Goal: Task Accomplishment & Management: Manage account settings

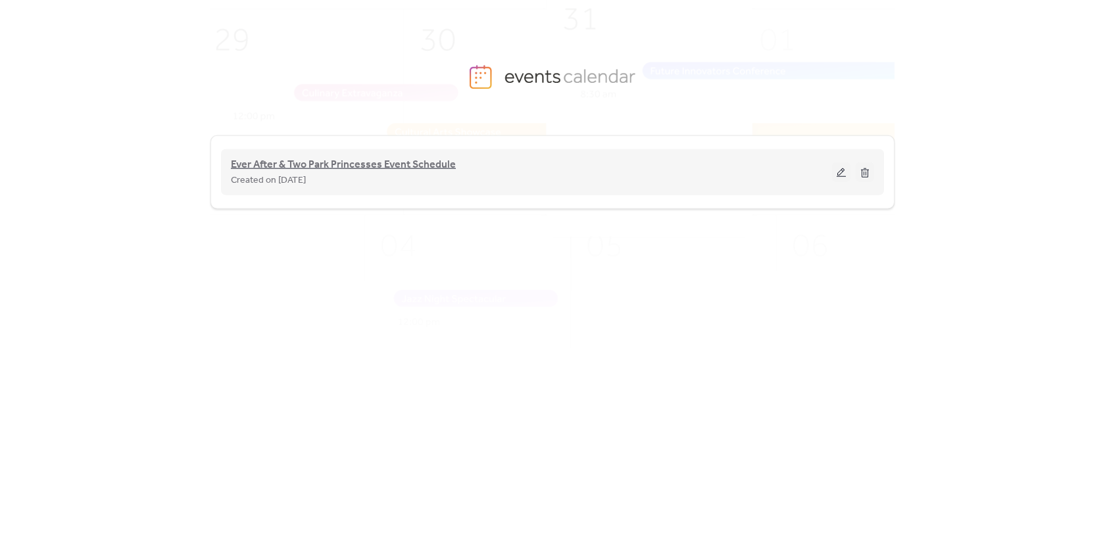
click at [291, 161] on span "Ever After & Two Park Princesses Event Schedule" at bounding box center [343, 165] width 225 height 16
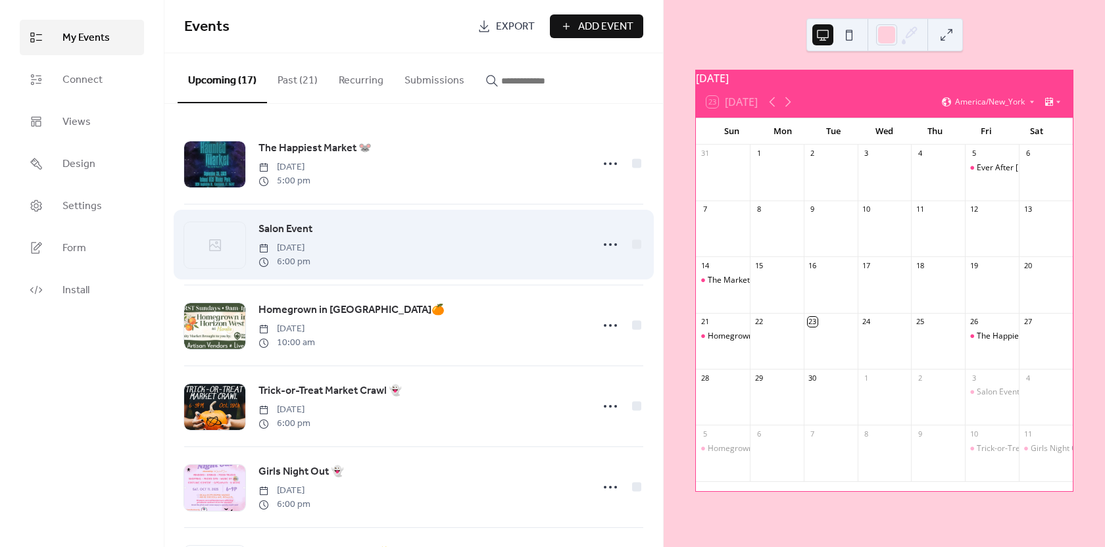
click at [388, 247] on div "Salon Event Friday, October 3, 2025 6:00 pm" at bounding box center [422, 244] width 326 height 47
click at [220, 249] on icon at bounding box center [215, 246] width 12 height 12
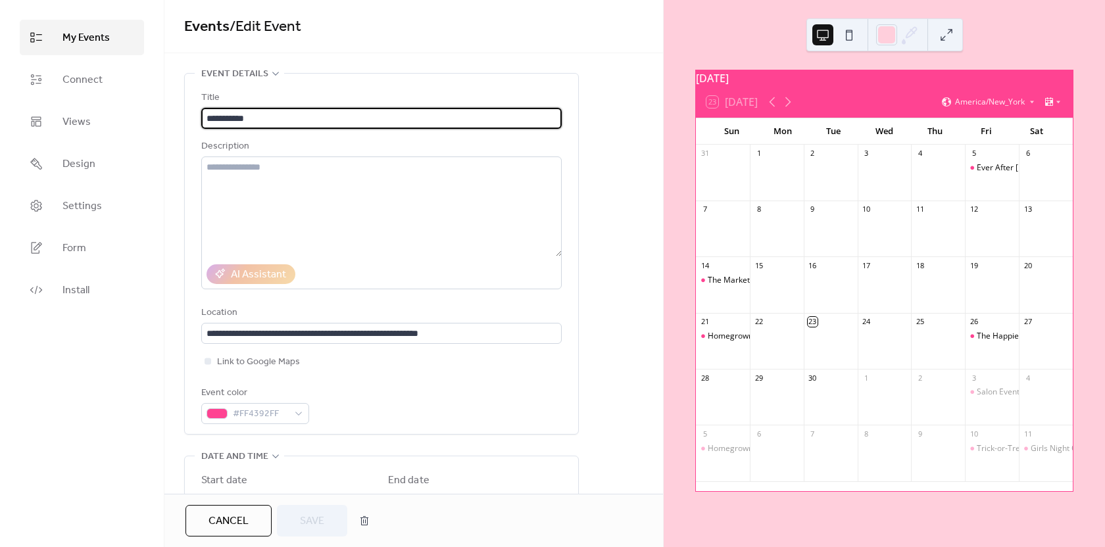
click at [93, 30] on span "My Events" at bounding box center [86, 38] width 47 height 16
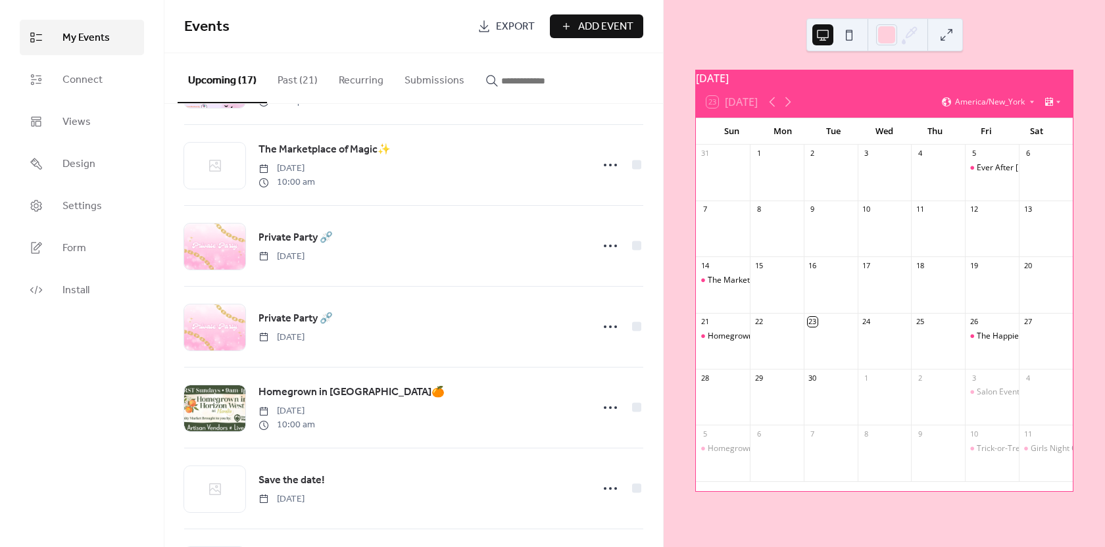
scroll to position [461, 0]
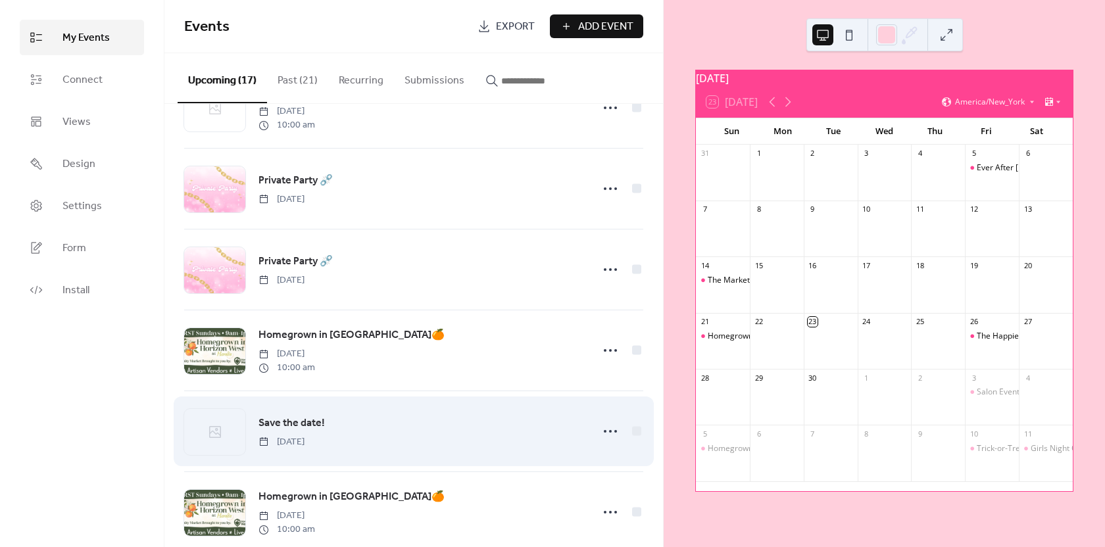
click at [301, 426] on span "Save the date!" at bounding box center [292, 424] width 66 height 16
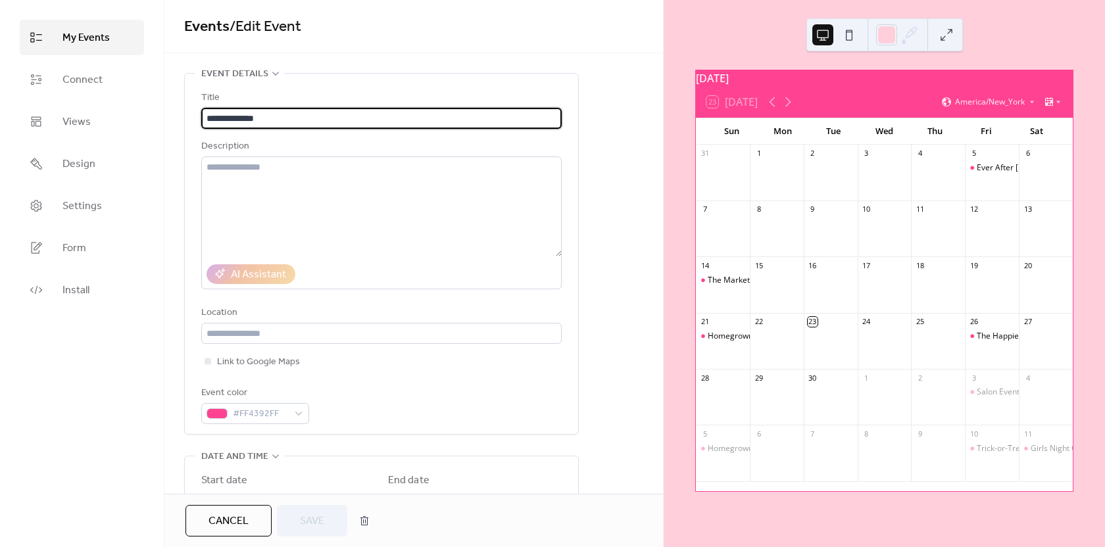
click at [283, 121] on input "**********" at bounding box center [381, 118] width 361 height 21
click at [85, 43] on span "My Events" at bounding box center [86, 38] width 47 height 16
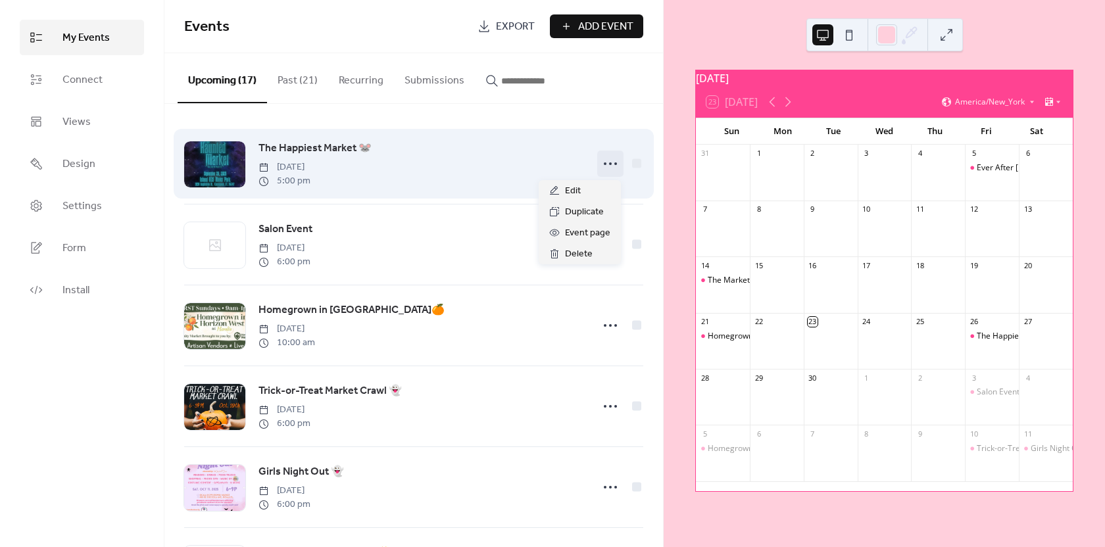
click at [609, 163] on icon at bounding box center [610, 163] width 21 height 21
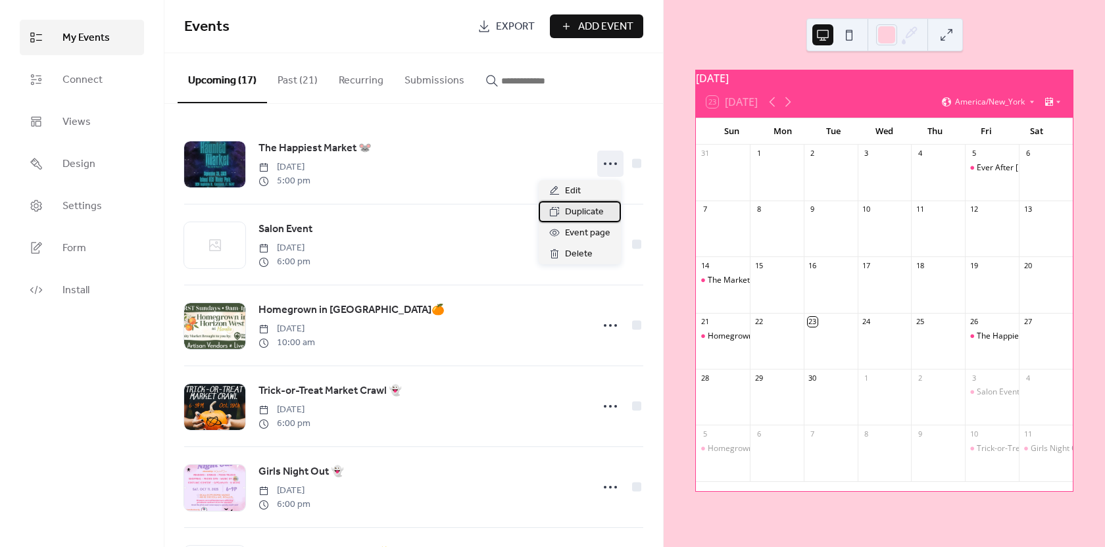
click at [580, 215] on span "Duplicate" at bounding box center [584, 213] width 39 height 16
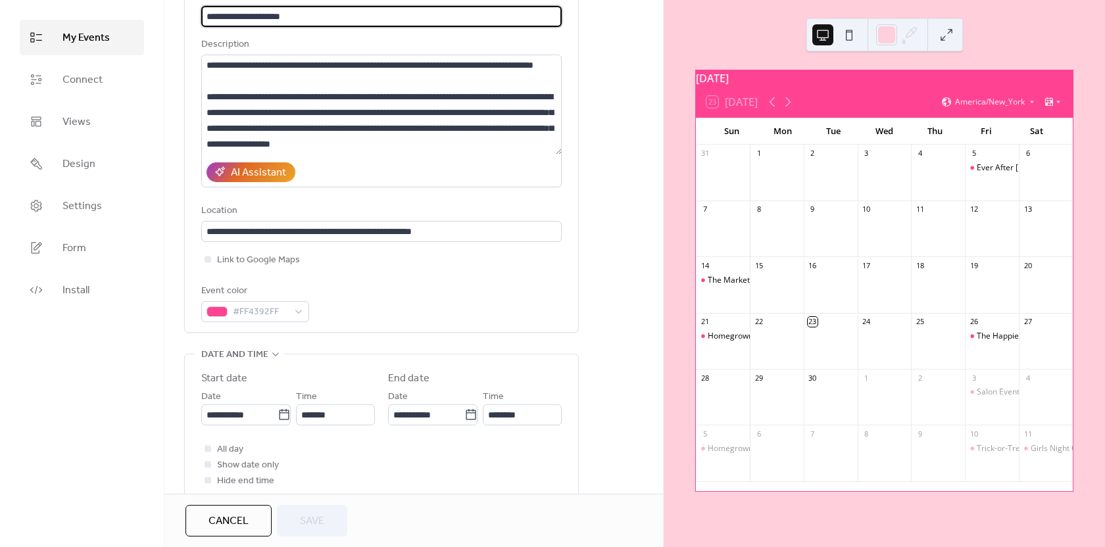
scroll to position [132, 0]
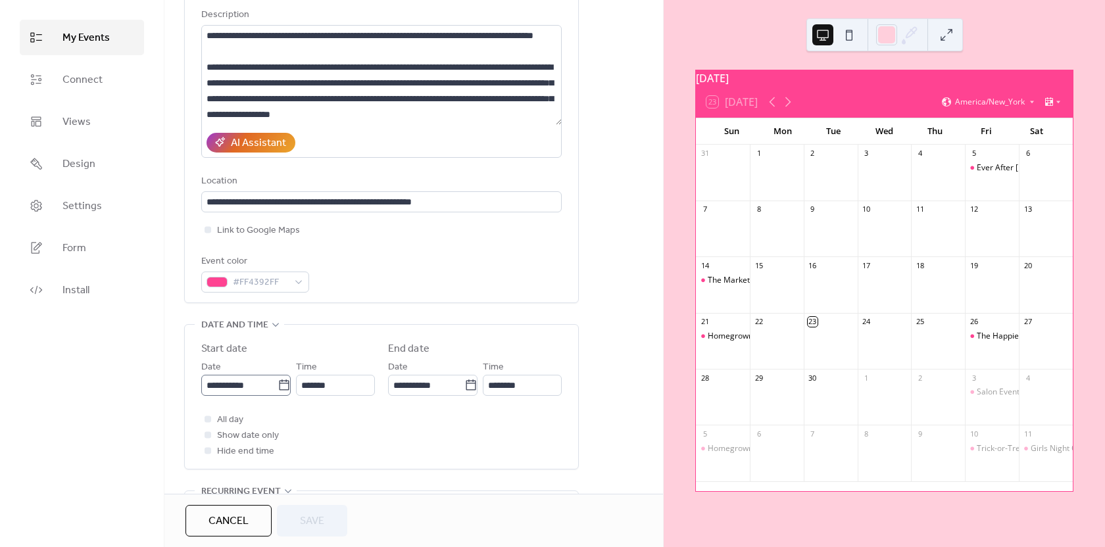
click at [278, 389] on icon at bounding box center [284, 385] width 13 height 13
click at [276, 389] on input "**********" at bounding box center [239, 385] width 76 height 21
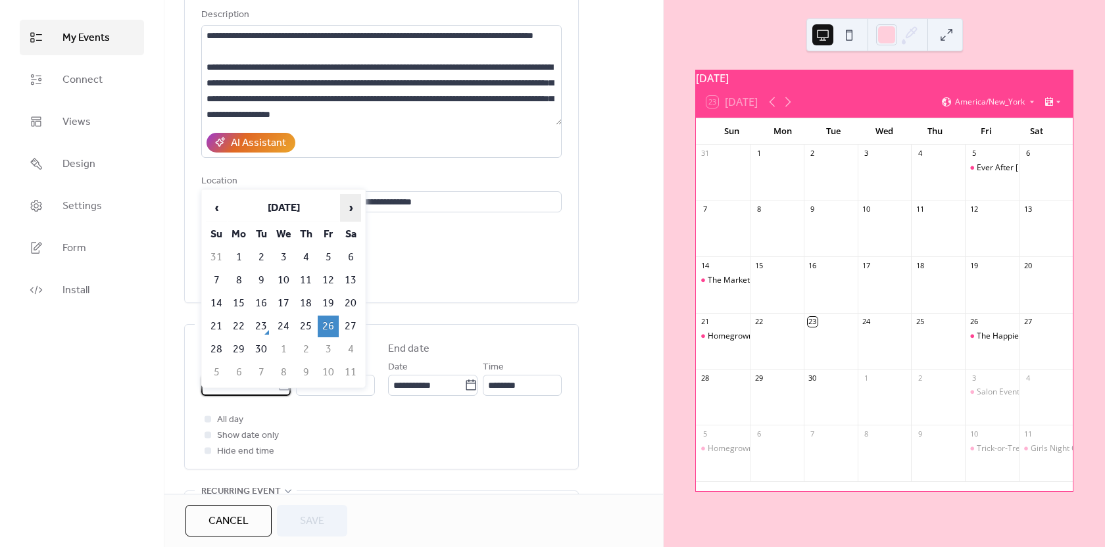
click at [350, 208] on span "›" at bounding box center [351, 208] width 20 height 26
click at [351, 325] on td "25" at bounding box center [350, 327] width 21 height 22
type input "**********"
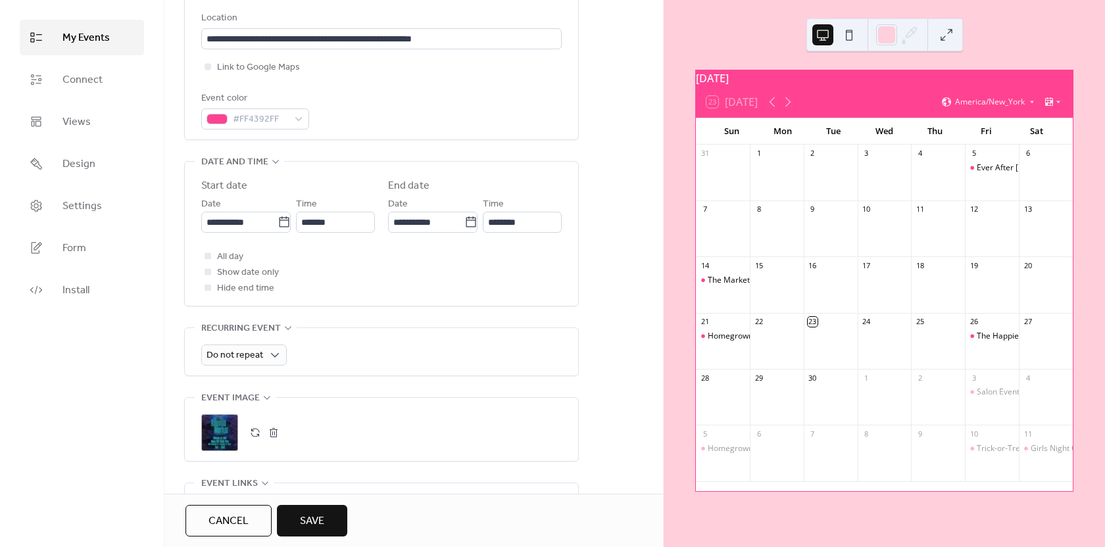
scroll to position [329, 0]
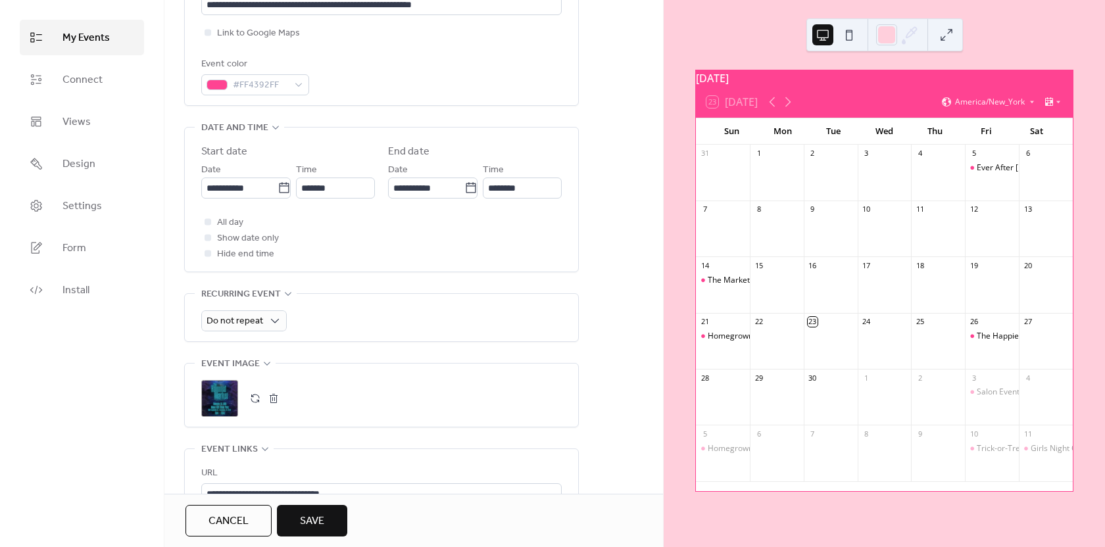
click at [274, 397] on button "button" at bounding box center [274, 399] width 18 height 18
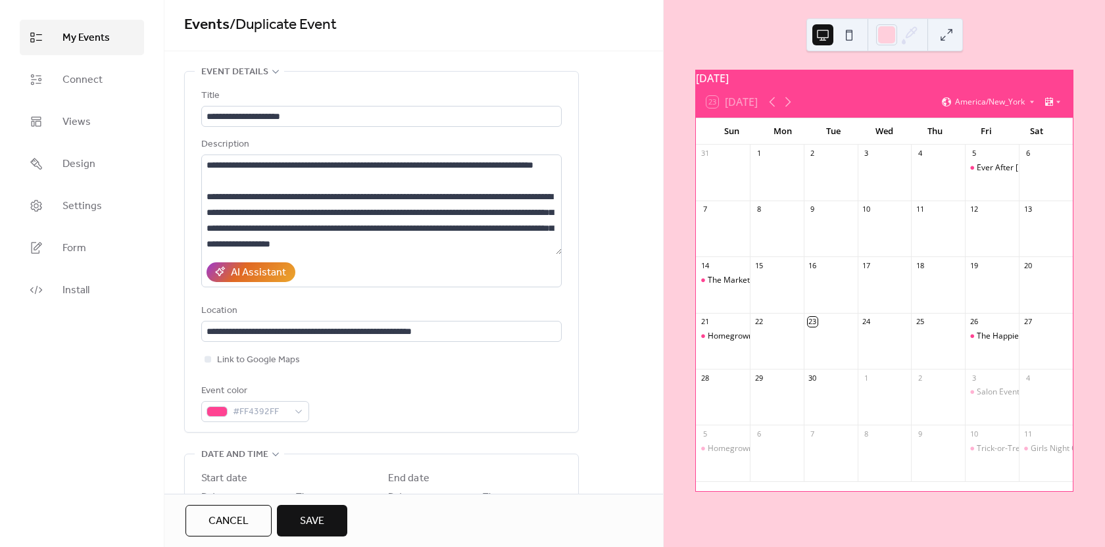
scroll to position [0, 0]
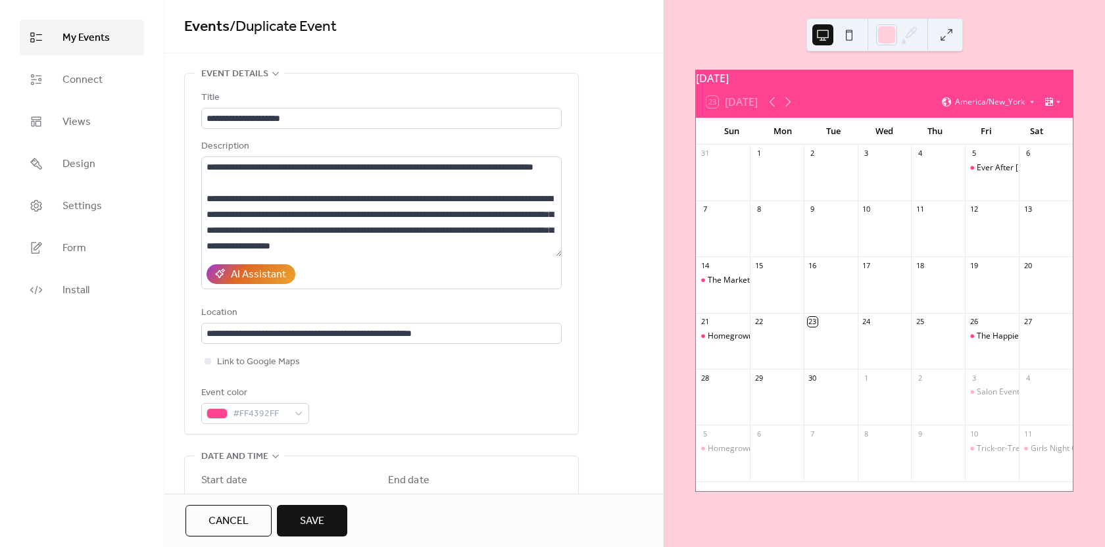
click at [322, 515] on span "Save" at bounding box center [312, 522] width 24 height 16
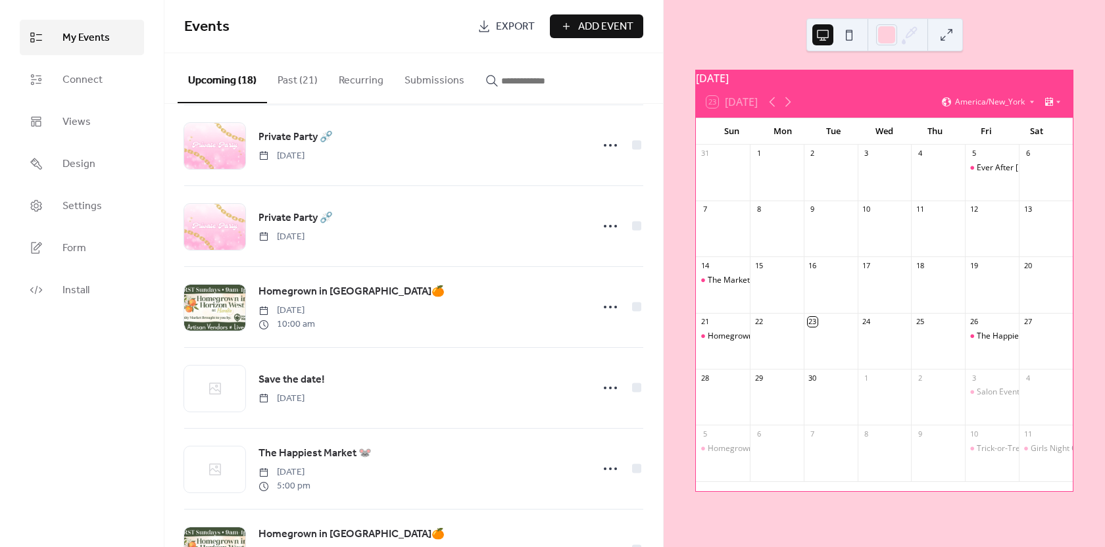
scroll to position [526, 0]
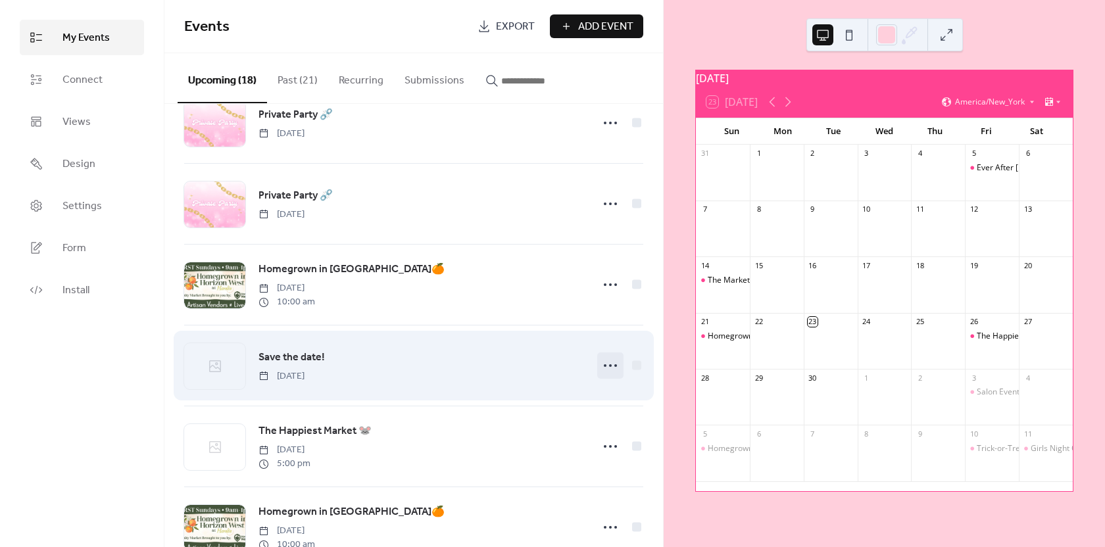
click at [605, 370] on icon at bounding box center [610, 365] width 21 height 21
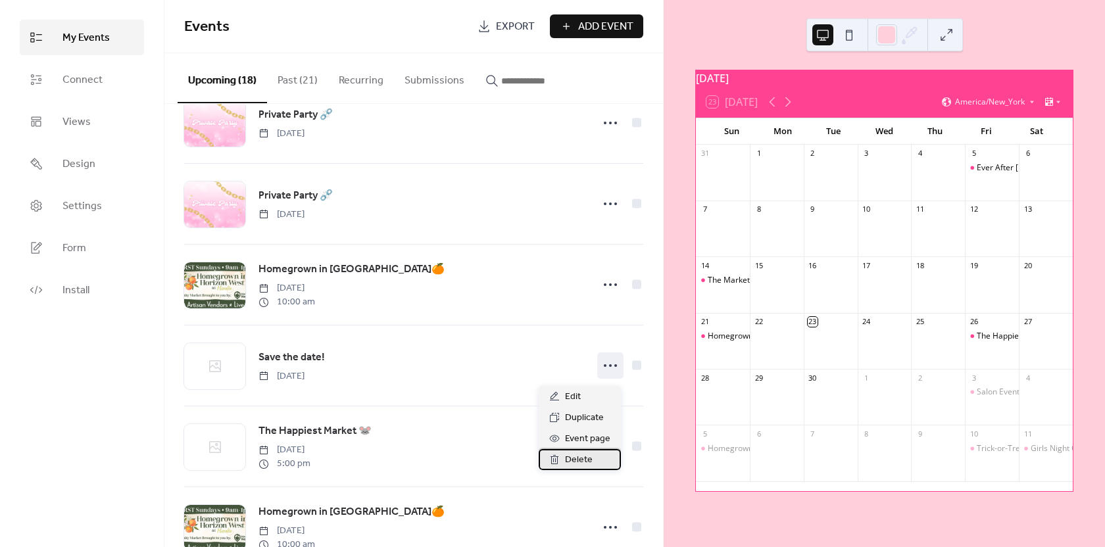
click at [570, 457] on span "Delete" at bounding box center [579, 461] width 28 height 16
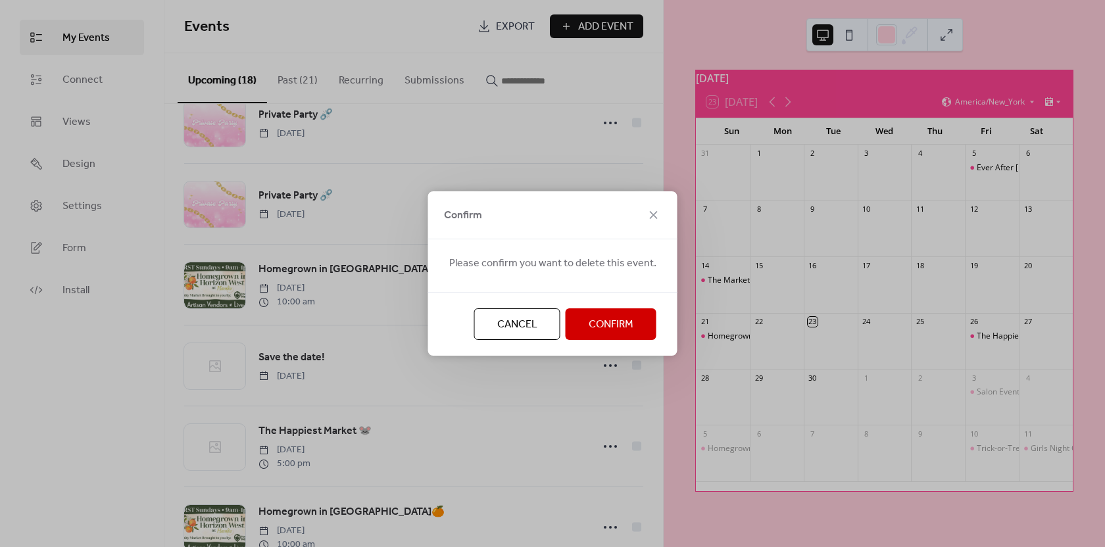
click at [612, 329] on span "Confirm" at bounding box center [611, 325] width 45 height 16
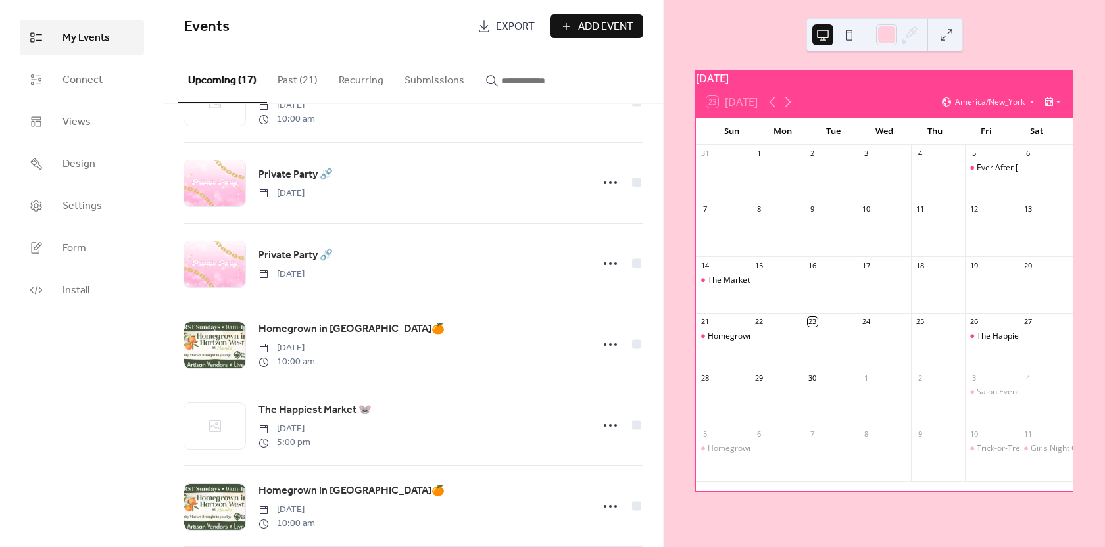
scroll to position [461, 0]
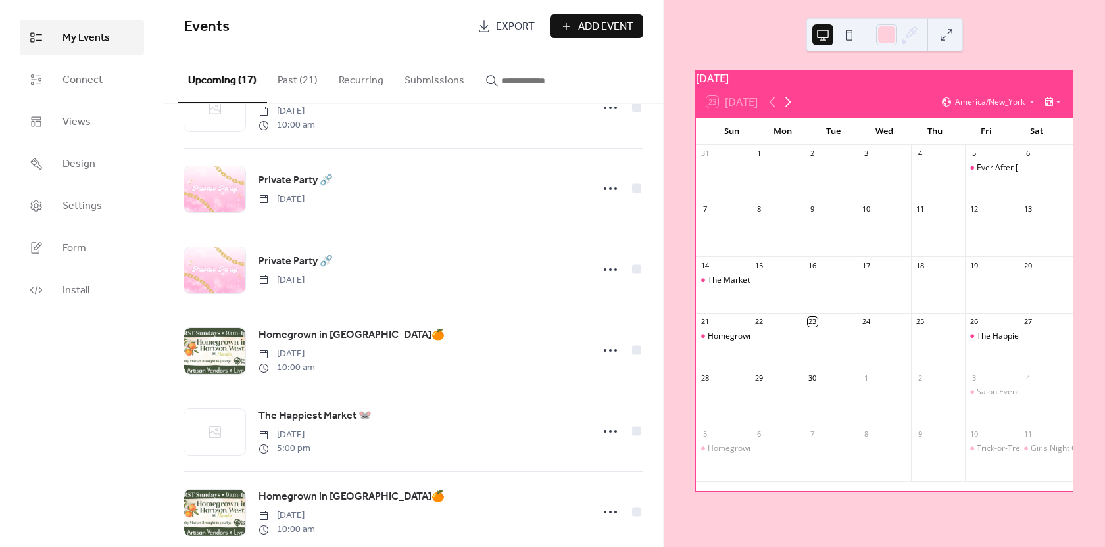
click at [792, 110] on icon at bounding box center [788, 102] width 16 height 16
click at [1048, 342] on div "The Happiest Market 🐭" at bounding box center [1075, 336] width 89 height 11
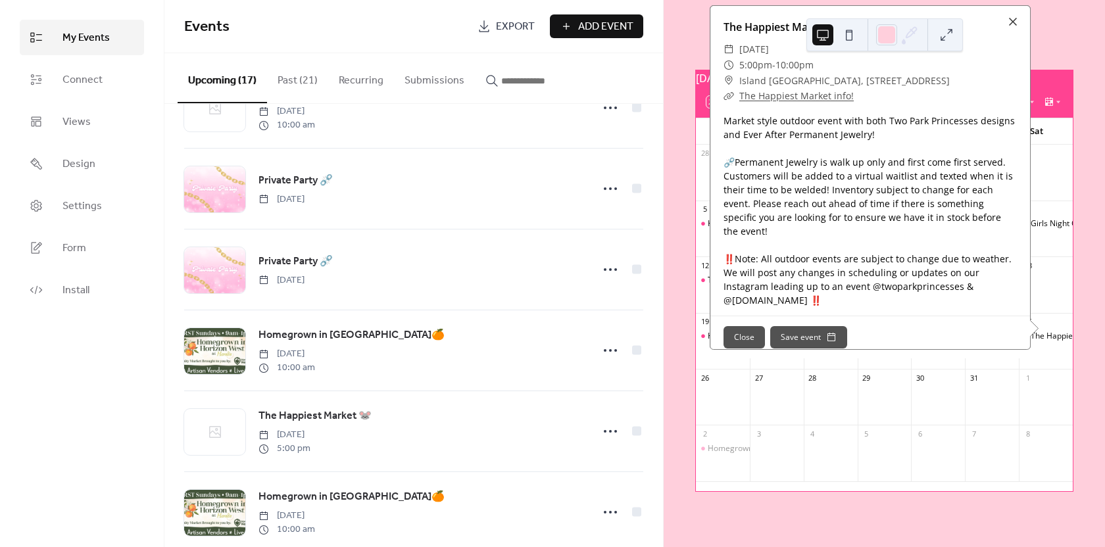
click at [691, 174] on div "October 2025 23 Today America/New_York Sun Mon Tue Wed Thu Fri Sat 28 29 30 1 2…" at bounding box center [884, 281] width 399 height 422
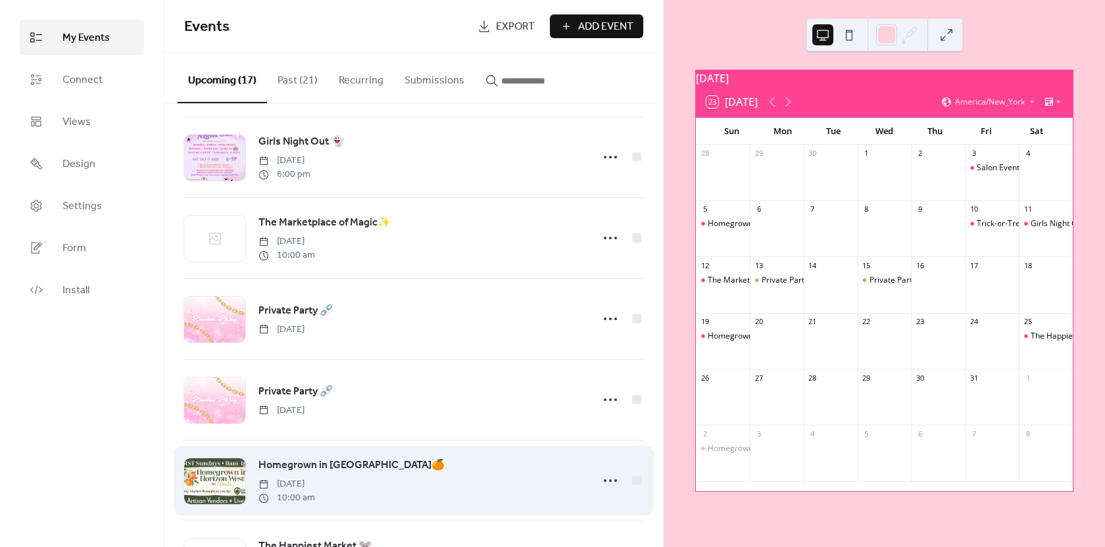
scroll to position [329, 0]
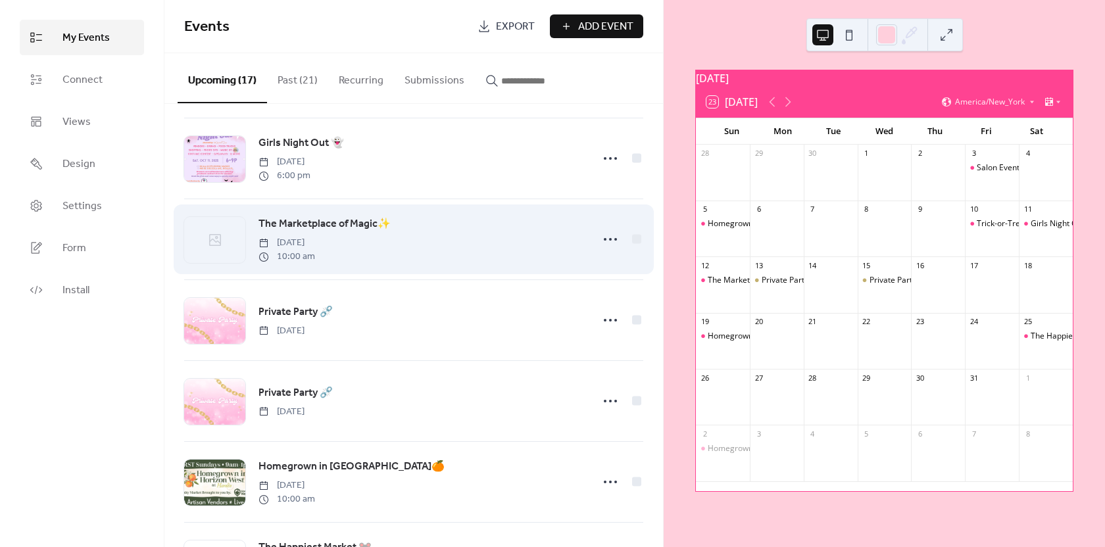
click at [337, 229] on span "The Marketplace of Magic✨" at bounding box center [325, 224] width 132 height 16
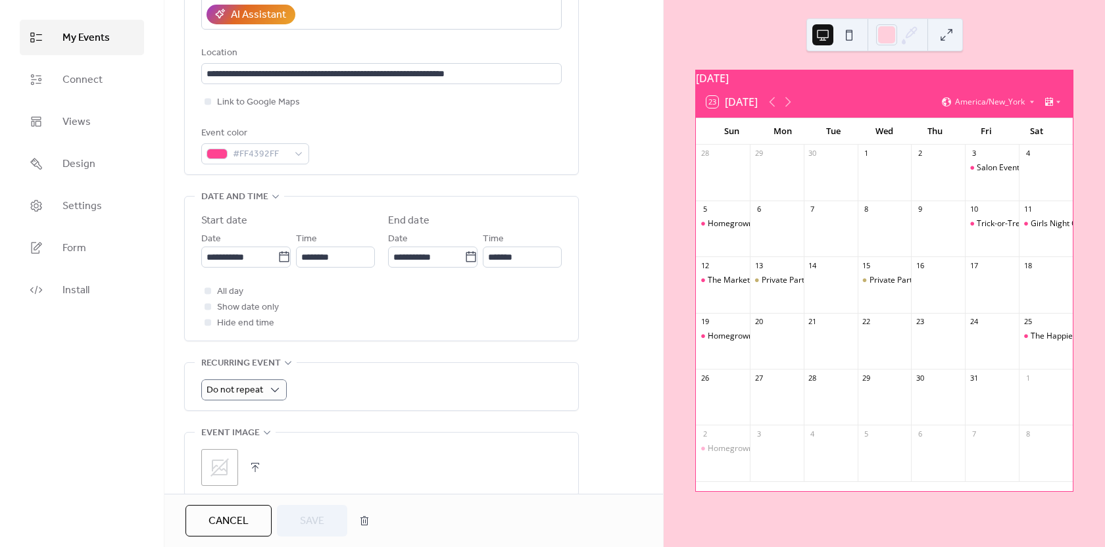
scroll to position [263, 0]
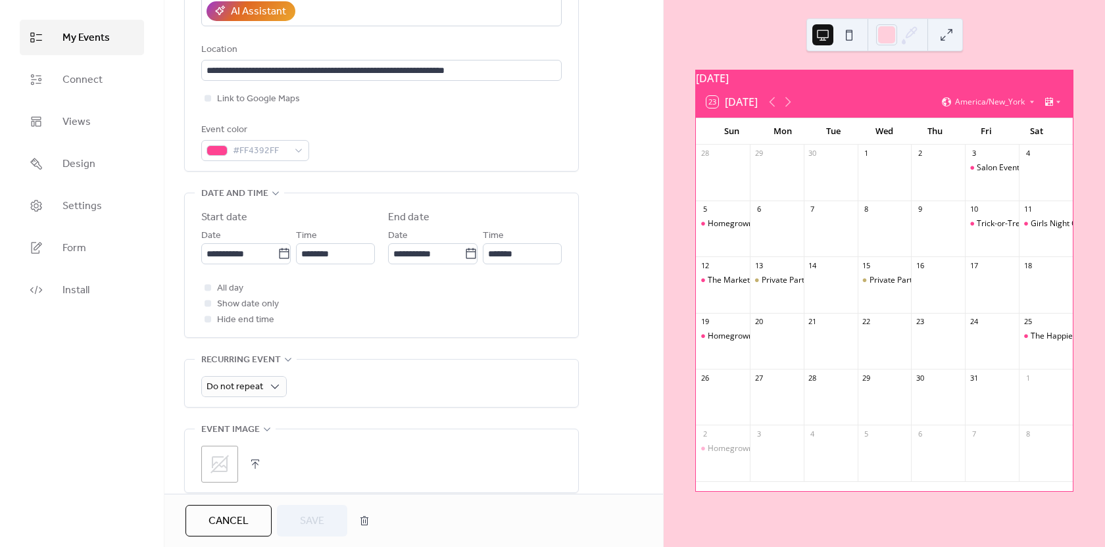
click at [215, 466] on icon at bounding box center [219, 464] width 21 height 21
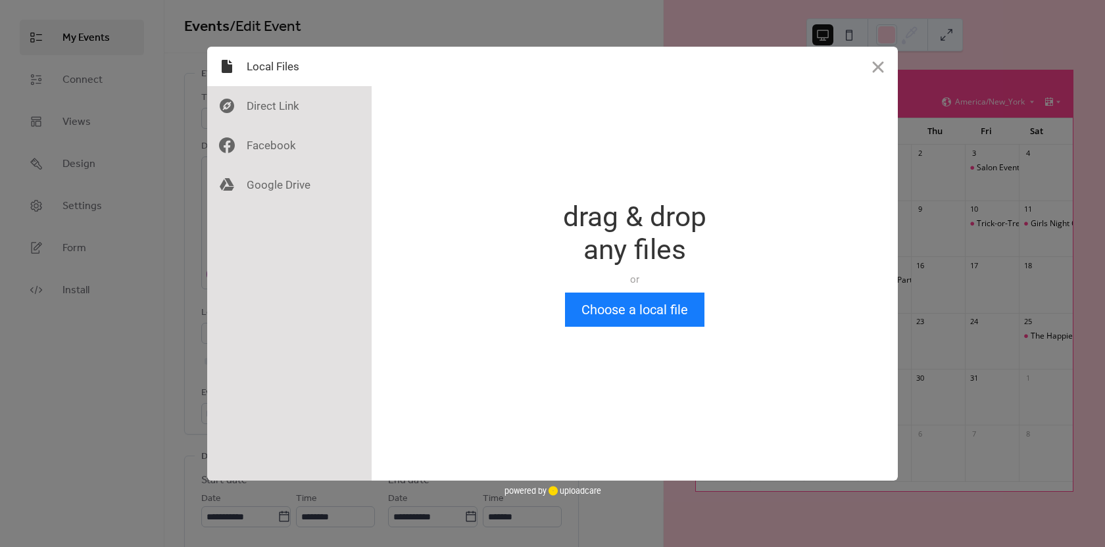
scroll to position [0, 0]
click at [642, 315] on button "Choose a local file" at bounding box center [635, 310] width 140 height 34
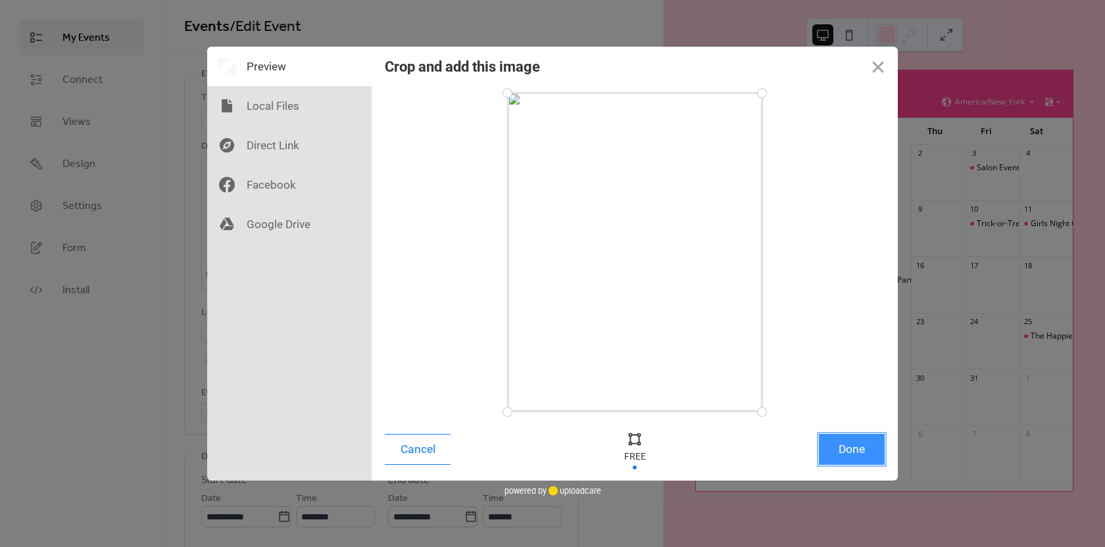
click at [848, 448] on button "Done" at bounding box center [852, 449] width 66 height 31
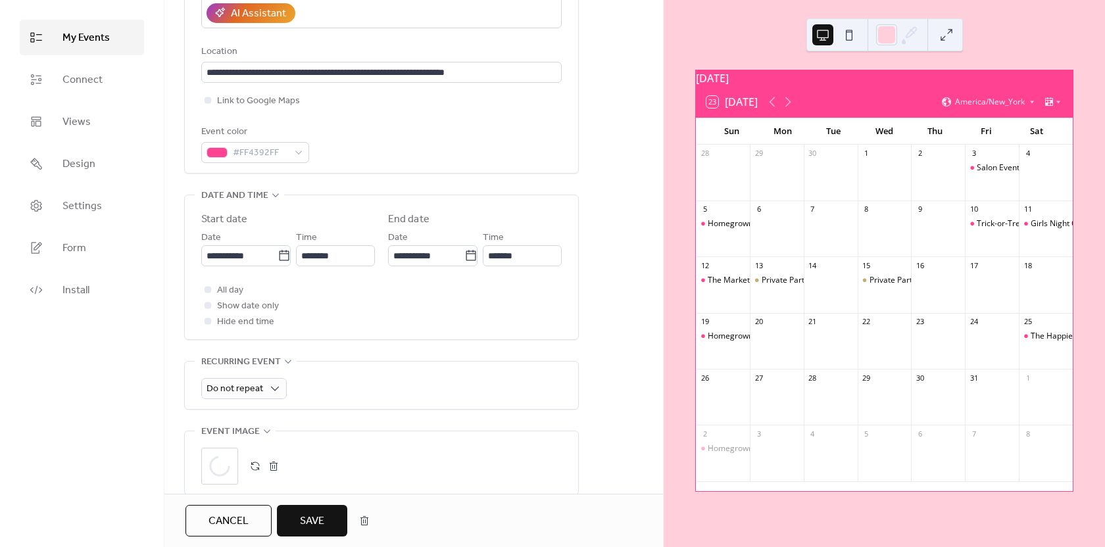
scroll to position [263, 0]
click at [313, 521] on span "Save" at bounding box center [312, 522] width 24 height 16
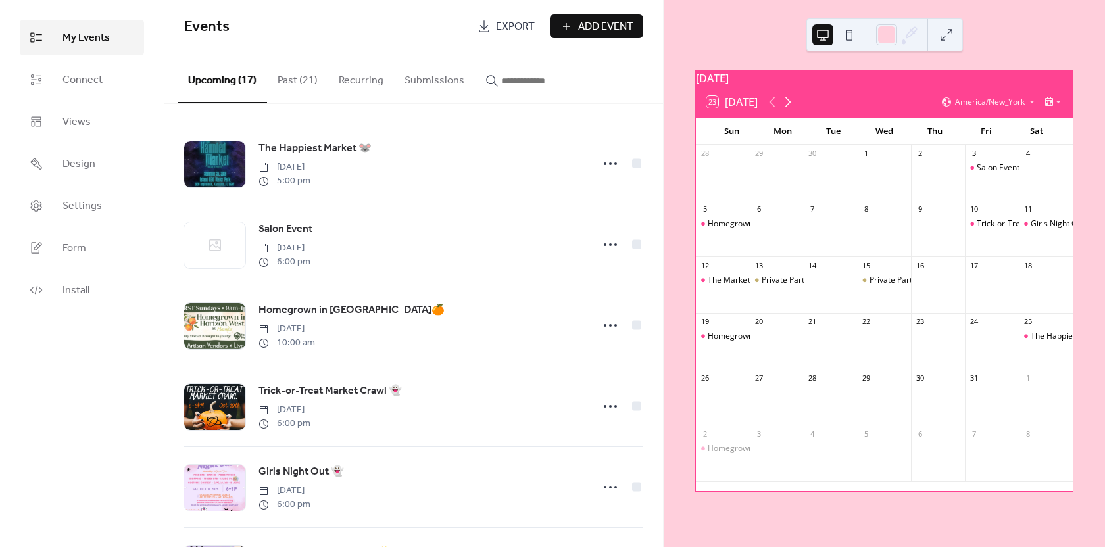
click at [792, 107] on icon at bounding box center [788, 102] width 16 height 16
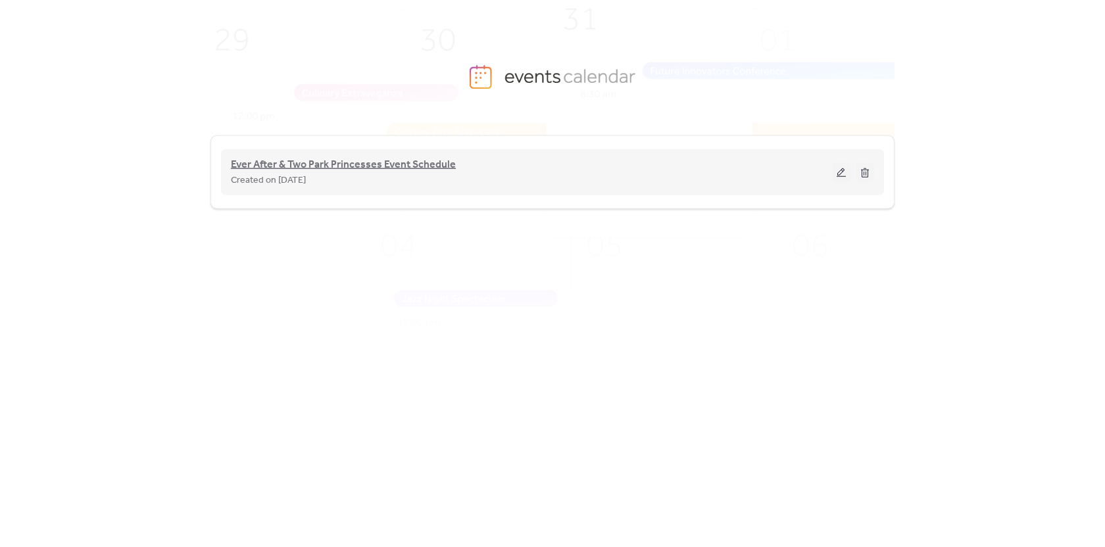
click at [324, 166] on span "Ever After & Two Park Princesses Event Schedule" at bounding box center [343, 165] width 225 height 16
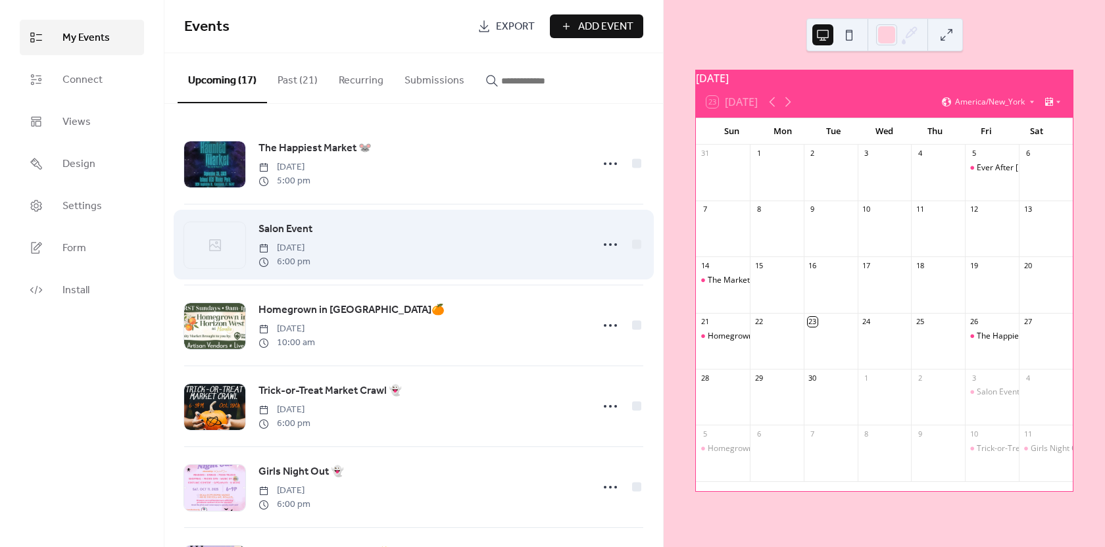
click at [284, 230] on span "Salon Event" at bounding box center [286, 230] width 54 height 16
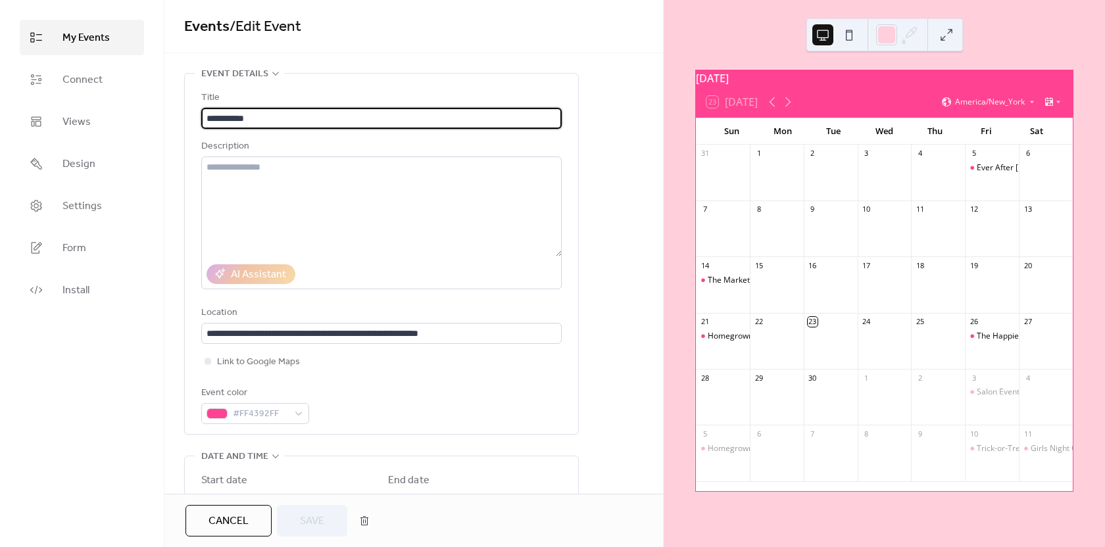
click at [43, 39] on link "My Events" at bounding box center [82, 38] width 124 height 36
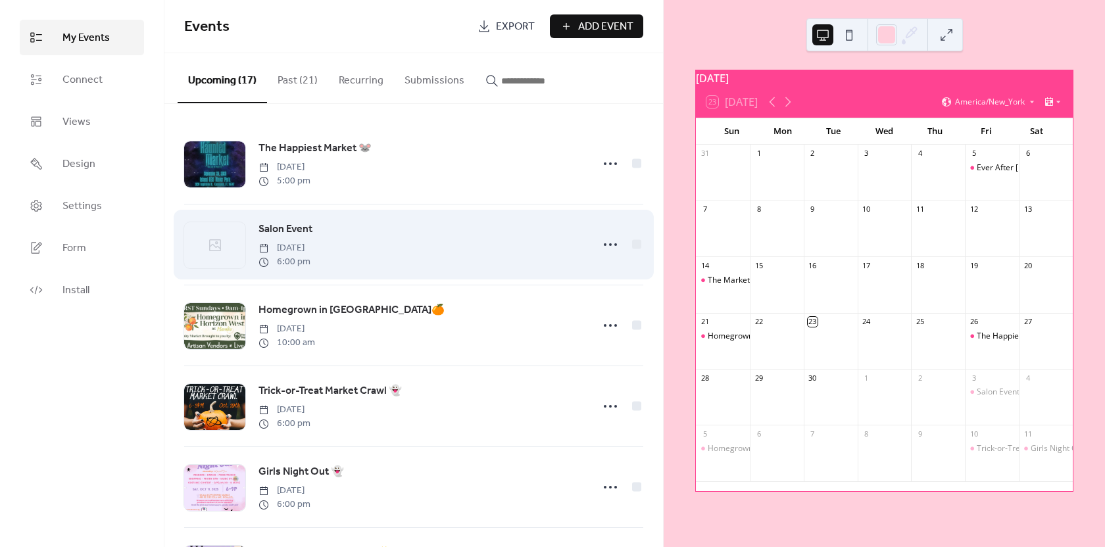
click at [298, 227] on span "Salon Event" at bounding box center [286, 230] width 54 height 16
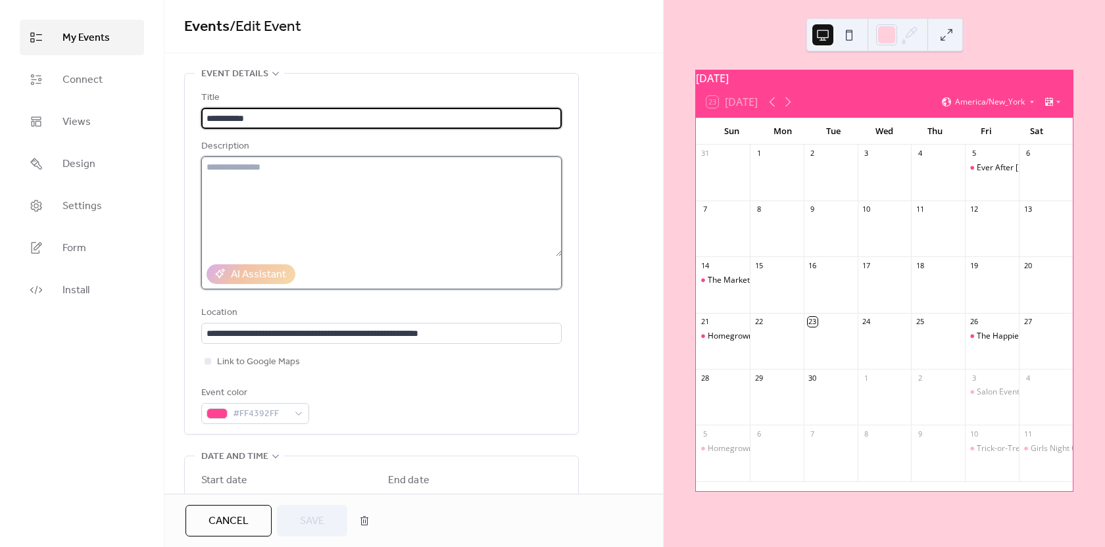
click at [299, 176] on textarea at bounding box center [381, 207] width 361 height 100
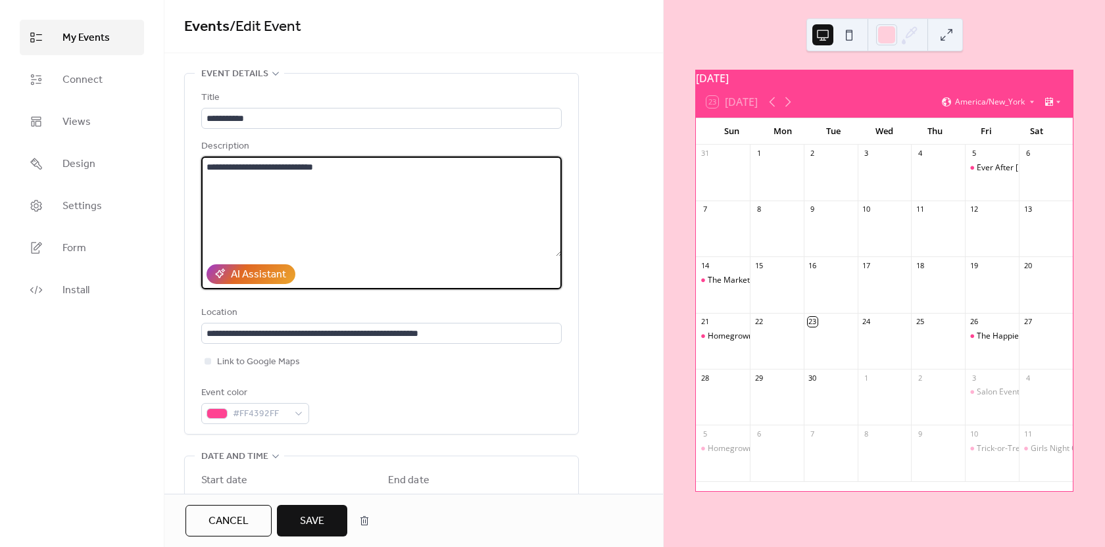
click at [224, 170] on textarea "**********" at bounding box center [381, 207] width 361 height 100
click at [377, 181] on textarea "**********" at bounding box center [381, 207] width 361 height 100
paste textarea "**********"
click at [253, 184] on textarea "**********" at bounding box center [381, 207] width 361 height 100
click at [256, 185] on textarea "**********" at bounding box center [381, 207] width 361 height 100
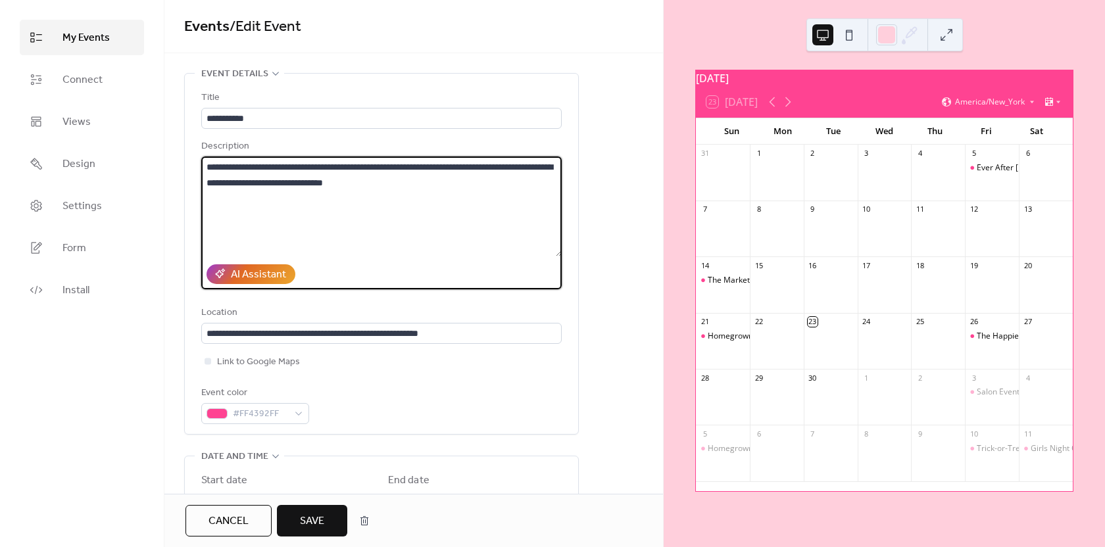
type textarea "**********"
click at [307, 523] on span "Save" at bounding box center [312, 522] width 24 height 16
